Goal: Transaction & Acquisition: Purchase product/service

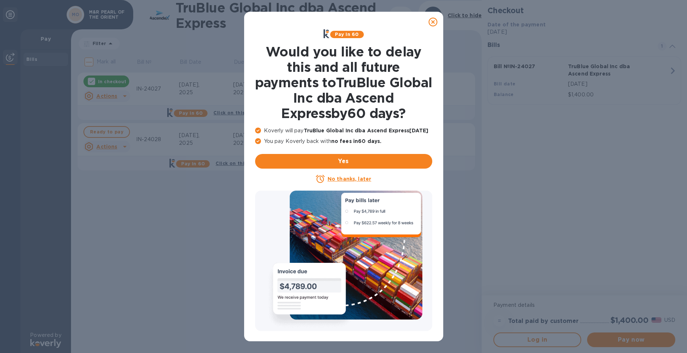
click at [431, 22] on icon at bounding box center [433, 22] width 9 height 9
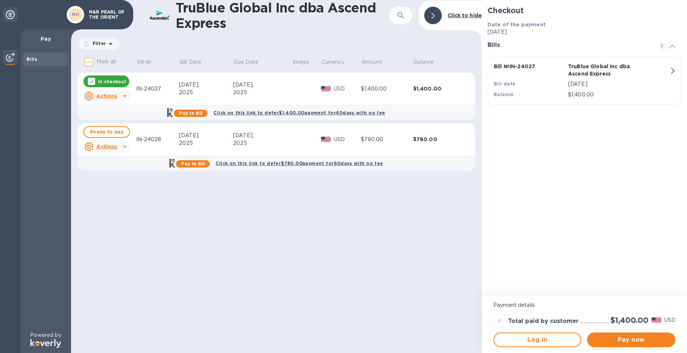
click at [122, 146] on icon at bounding box center [124, 146] width 9 height 9
click at [222, 238] on div at bounding box center [343, 176] width 687 height 353
click at [97, 131] on span "Ready to pay" at bounding box center [106, 131] width 33 height 9
checkbox input "true"
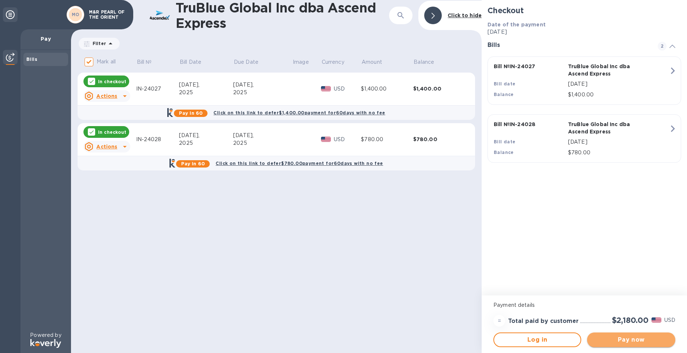
click at [617, 343] on span "Pay now" at bounding box center [631, 339] width 76 height 9
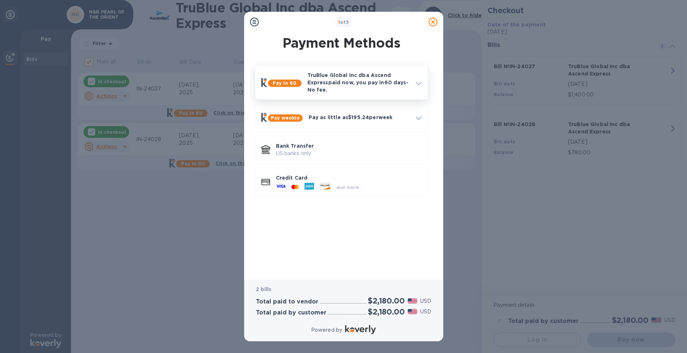
click at [419, 82] on icon at bounding box center [419, 83] width 6 height 3
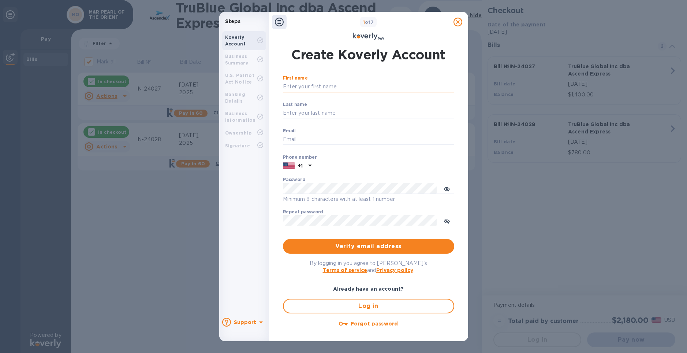
click at [313, 85] on input "First name" at bounding box center [368, 86] width 171 height 11
type input "[PERSON_NAME]"
type input "grenas"
type input "[PERSON_NAME][EMAIL_ADDRESS][DOMAIN_NAME]"
click at [343, 168] on input "text" at bounding box center [385, 165] width 140 height 11
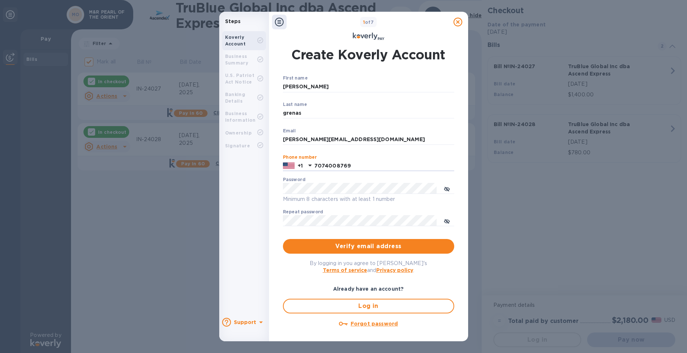
type input "7074008769"
click at [449, 222] on icon "toggle password visibility" at bounding box center [447, 221] width 6 height 4
click at [447, 188] on icon "toggle password visibility" at bounding box center [447, 189] width 6 height 6
click at [369, 249] on span "Verify email address" at bounding box center [369, 246] width 160 height 9
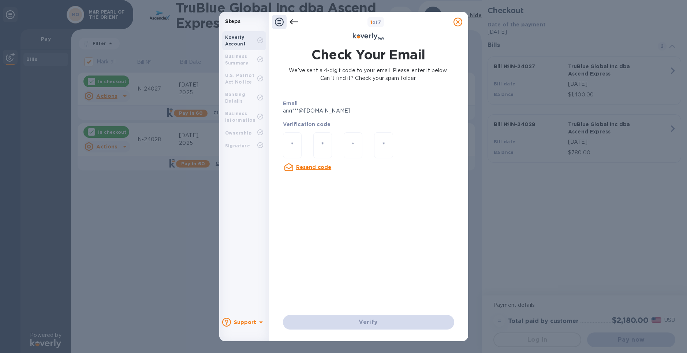
click at [295, 148] on input "number" at bounding box center [292, 145] width 6 height 14
type input "3"
type input "0"
type input "4"
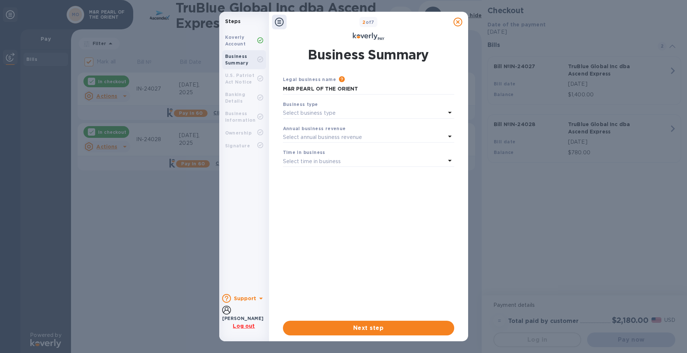
click at [397, 217] on div "Legal business name Please provide the legal name that appears on your SS-4 for…" at bounding box center [368, 191] width 171 height 233
click at [348, 112] on div "Select business type" at bounding box center [364, 113] width 163 height 10
click at [327, 182] on p "Limited Liability Company (LLC)" at bounding box center [366, 184] width 154 height 8
click at [335, 134] on p "Select annual business revenue" at bounding box center [322, 137] width 79 height 8
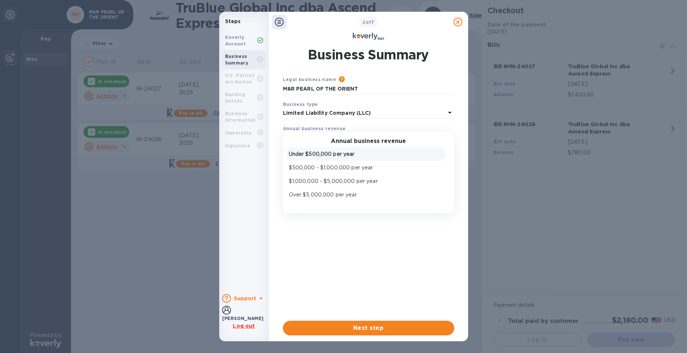
click at [345, 153] on p "Under $500,000 per year" at bounding box center [366, 154] width 154 height 8
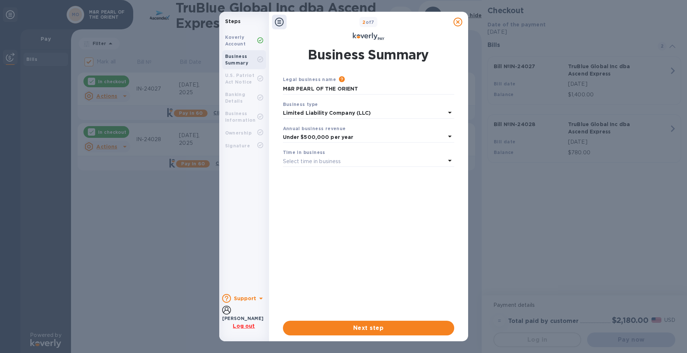
click at [345, 160] on div "Select time in business" at bounding box center [364, 161] width 163 height 10
click at [334, 180] on p "Less than 1 year" at bounding box center [366, 178] width 154 height 8
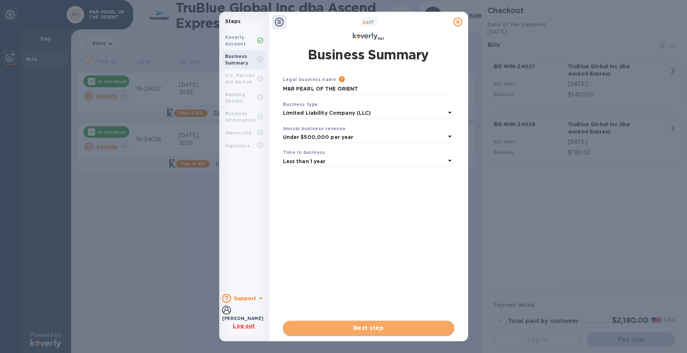
click at [372, 330] on span "Next step" at bounding box center [369, 327] width 160 height 9
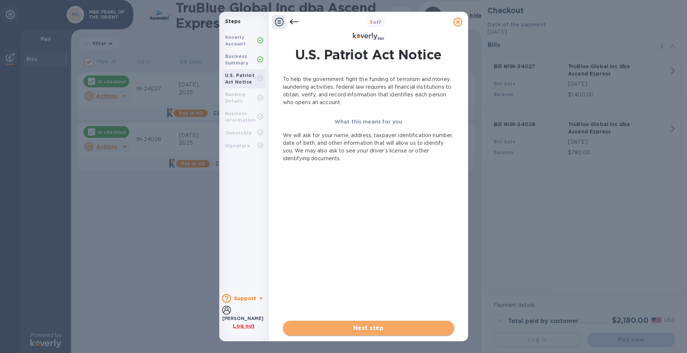
click at [377, 330] on span "Next step" at bounding box center [369, 327] width 160 height 9
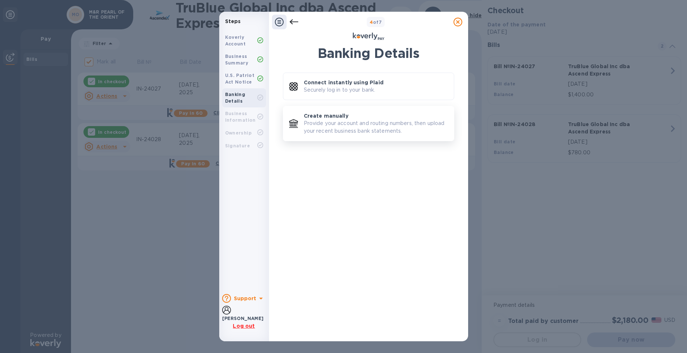
click at [342, 128] on p "Provide your account and routing numbers, then upload your recent business bank…" at bounding box center [376, 126] width 144 height 15
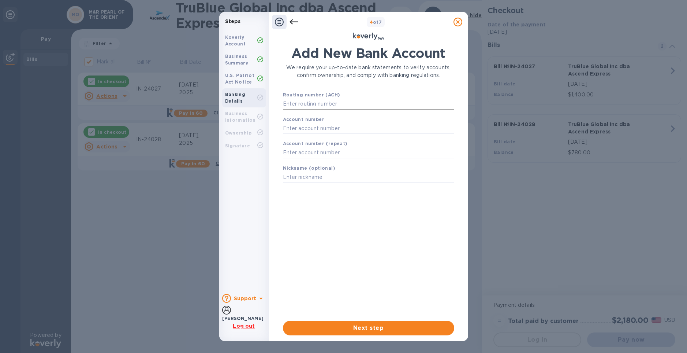
click at [335, 104] on input "text" at bounding box center [368, 104] width 171 height 11
type input "323274775"
click at [337, 136] on input "text" at bounding box center [368, 137] width 171 height 11
type input "6005234983"
click at [339, 165] on input "text" at bounding box center [368, 161] width 171 height 11
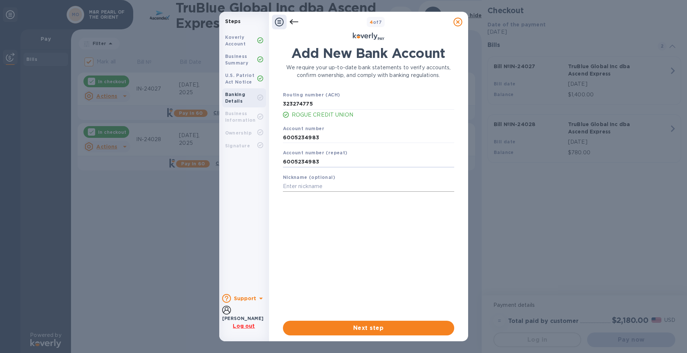
type input "6005234983"
click at [344, 184] on input "text" at bounding box center [368, 186] width 171 height 11
type input "POTO"
click at [371, 330] on span "Next step" at bounding box center [369, 327] width 160 height 9
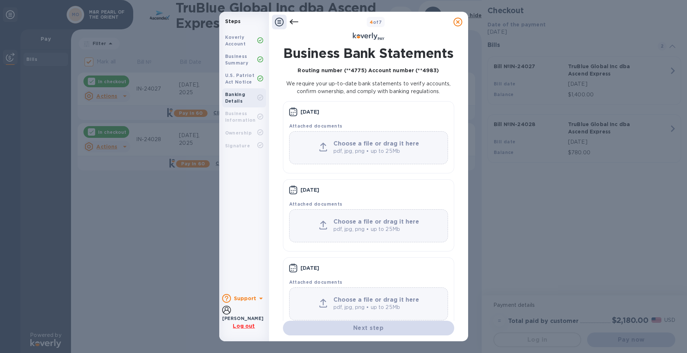
click at [296, 21] on icon at bounding box center [294, 22] width 9 height 9
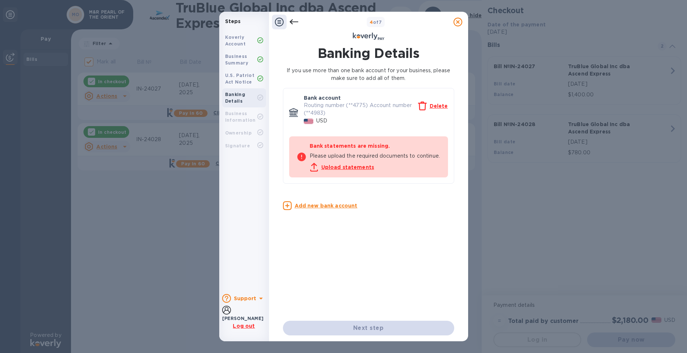
click at [296, 21] on icon at bounding box center [294, 22] width 9 height 9
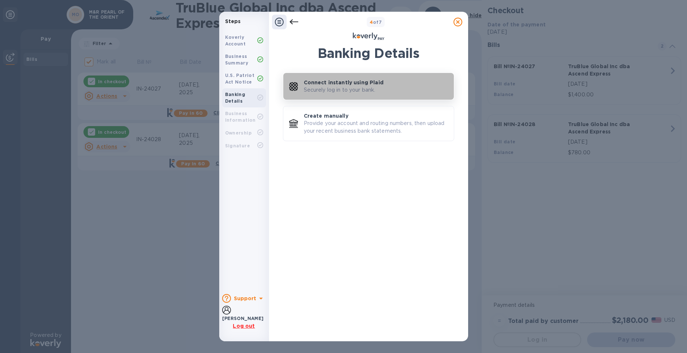
click at [365, 94] on button "Connect instantly using Plaid Securely log in to your bank." at bounding box center [368, 86] width 171 height 27
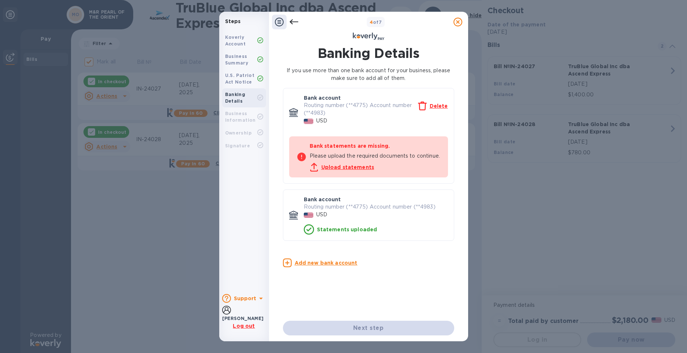
click at [294, 22] on icon at bounding box center [293, 21] width 9 height 5
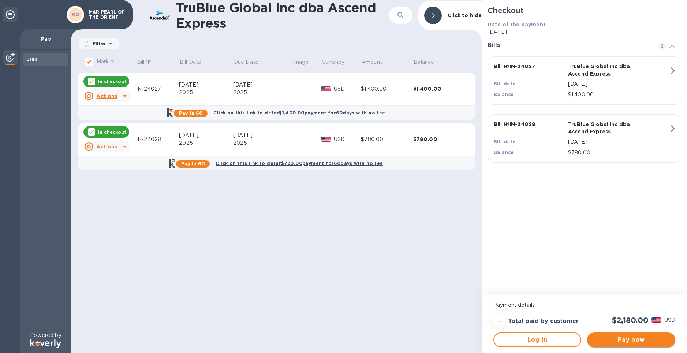
click at [643, 338] on span "Pay now" at bounding box center [631, 339] width 76 height 9
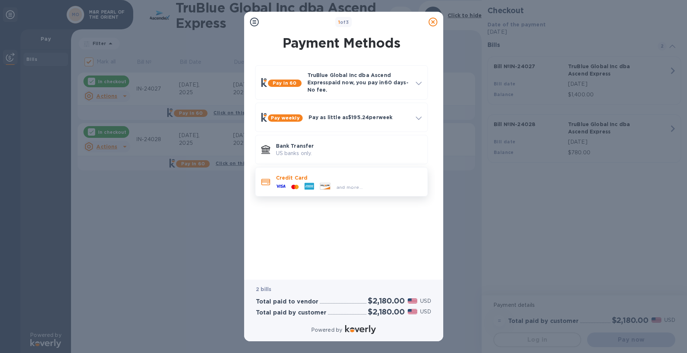
click at [335, 187] on div "and more..." at bounding box center [350, 187] width 33 height 8
